Goal: Find specific page/section: Find specific page/section

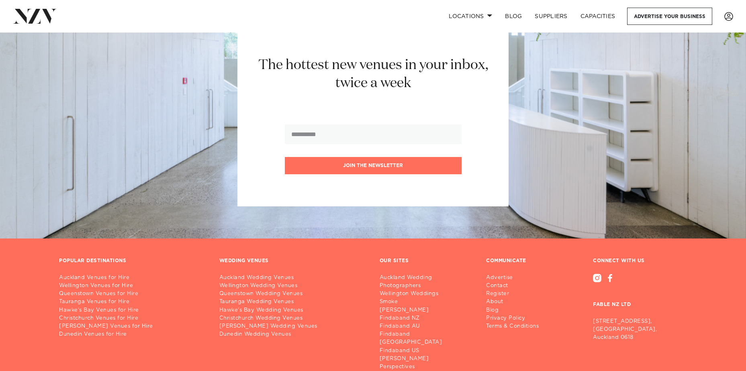
scroll to position [3124, 0]
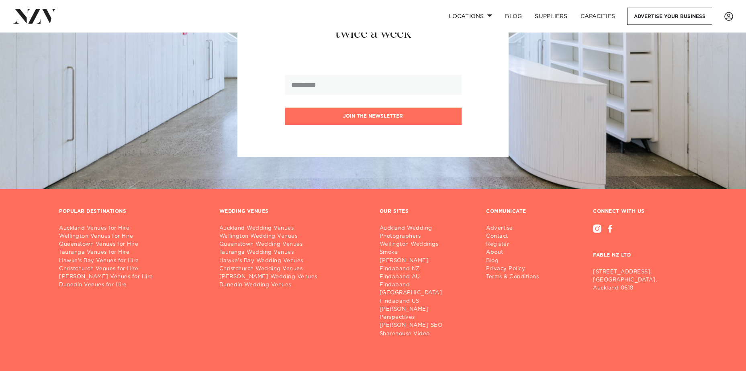
click at [86, 233] on link "Wellington Venues for Hire" at bounding box center [132, 237] width 147 height 8
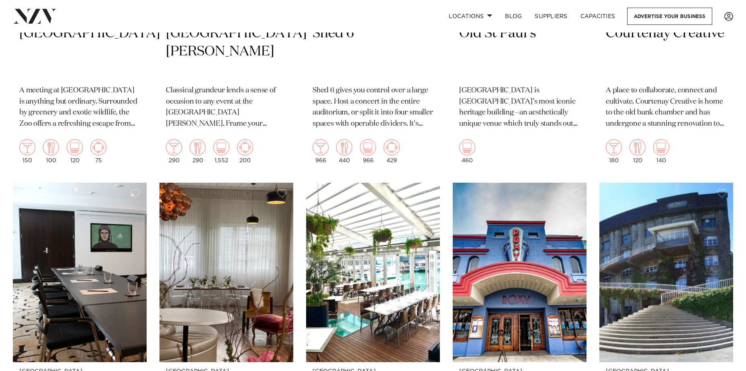
scroll to position [1888, 0]
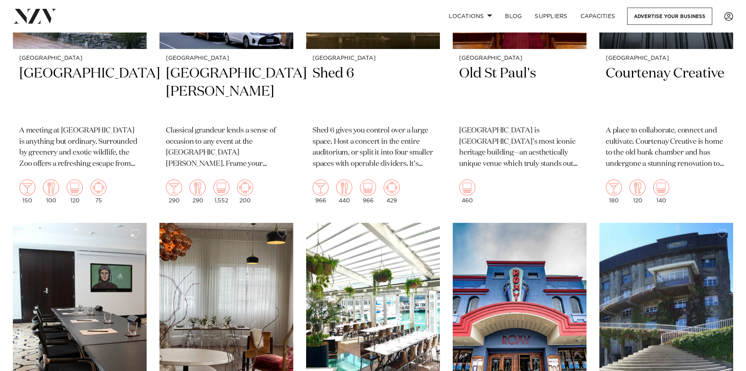
click at [55, 78] on h2 "Wellington Zoo" at bounding box center [79, 92] width 121 height 54
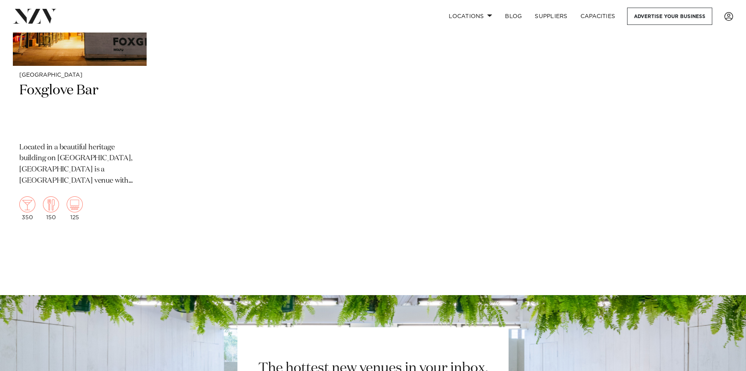
scroll to position [3415, 0]
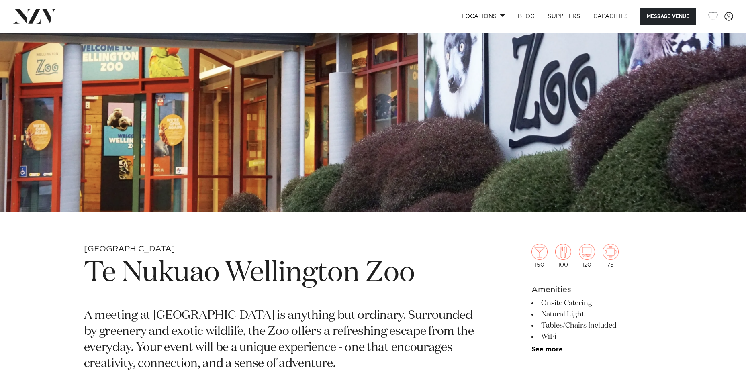
scroll to position [80, 0]
